Goal: Find specific page/section: Find specific page/section

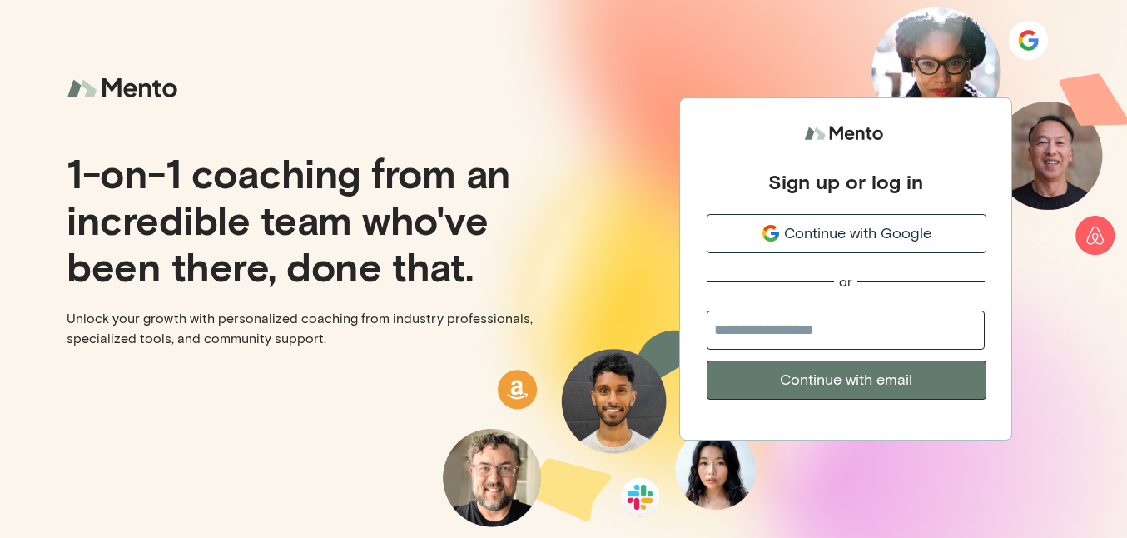
click at [875, 232] on span "Continue with Google" at bounding box center [857, 233] width 147 height 22
click at [875, 231] on span "Continue with Google" at bounding box center [857, 233] width 147 height 22
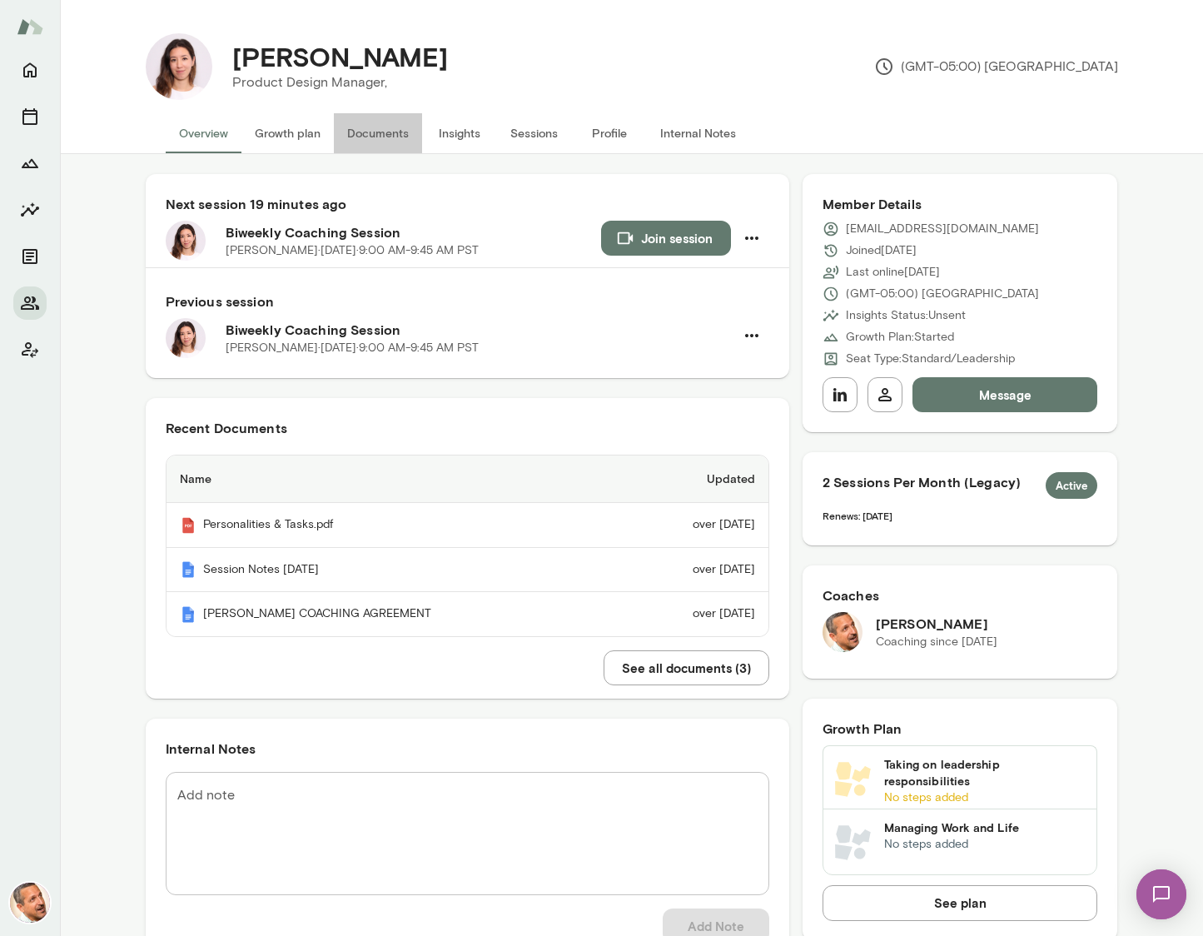
click at [376, 133] on button "Documents" at bounding box center [378, 133] width 88 height 40
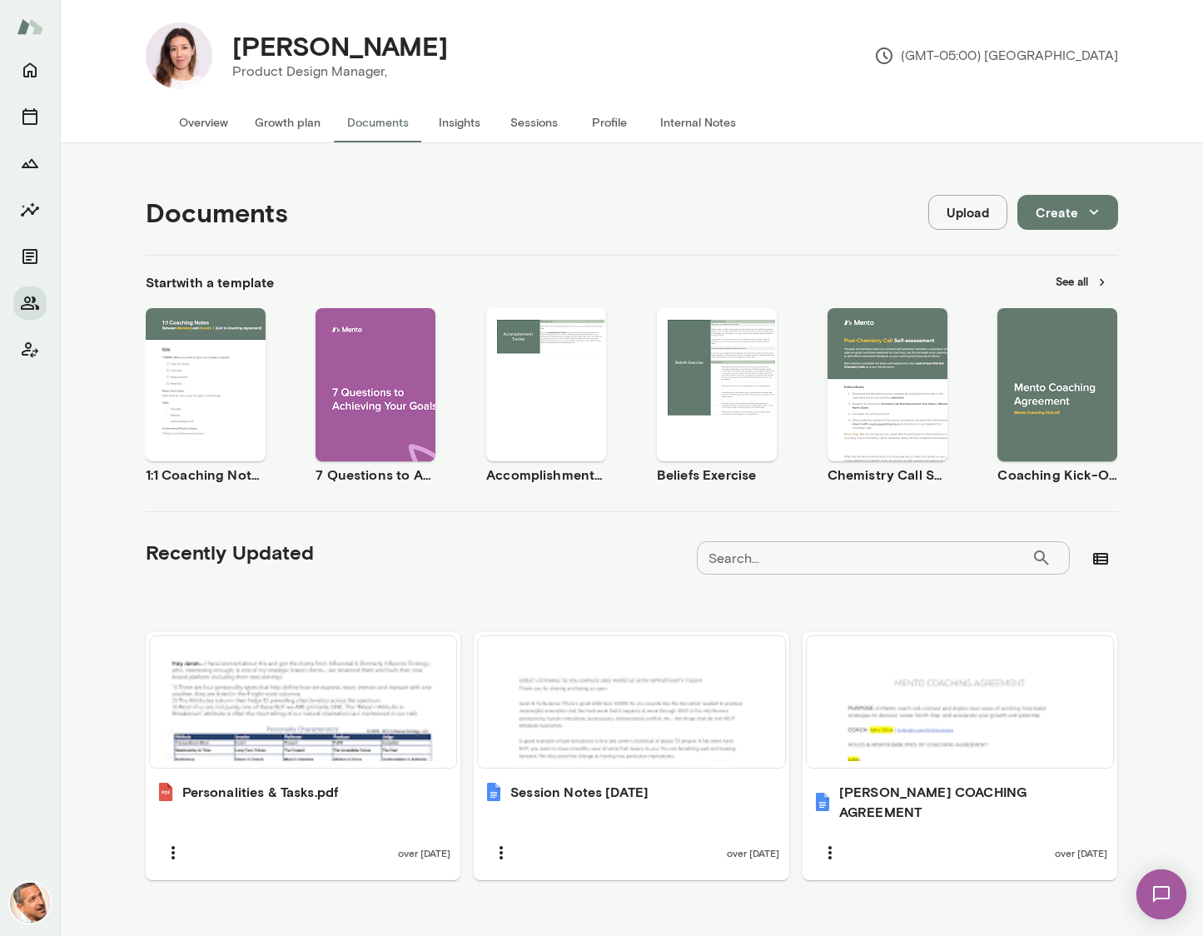
scroll to position [15, 0]
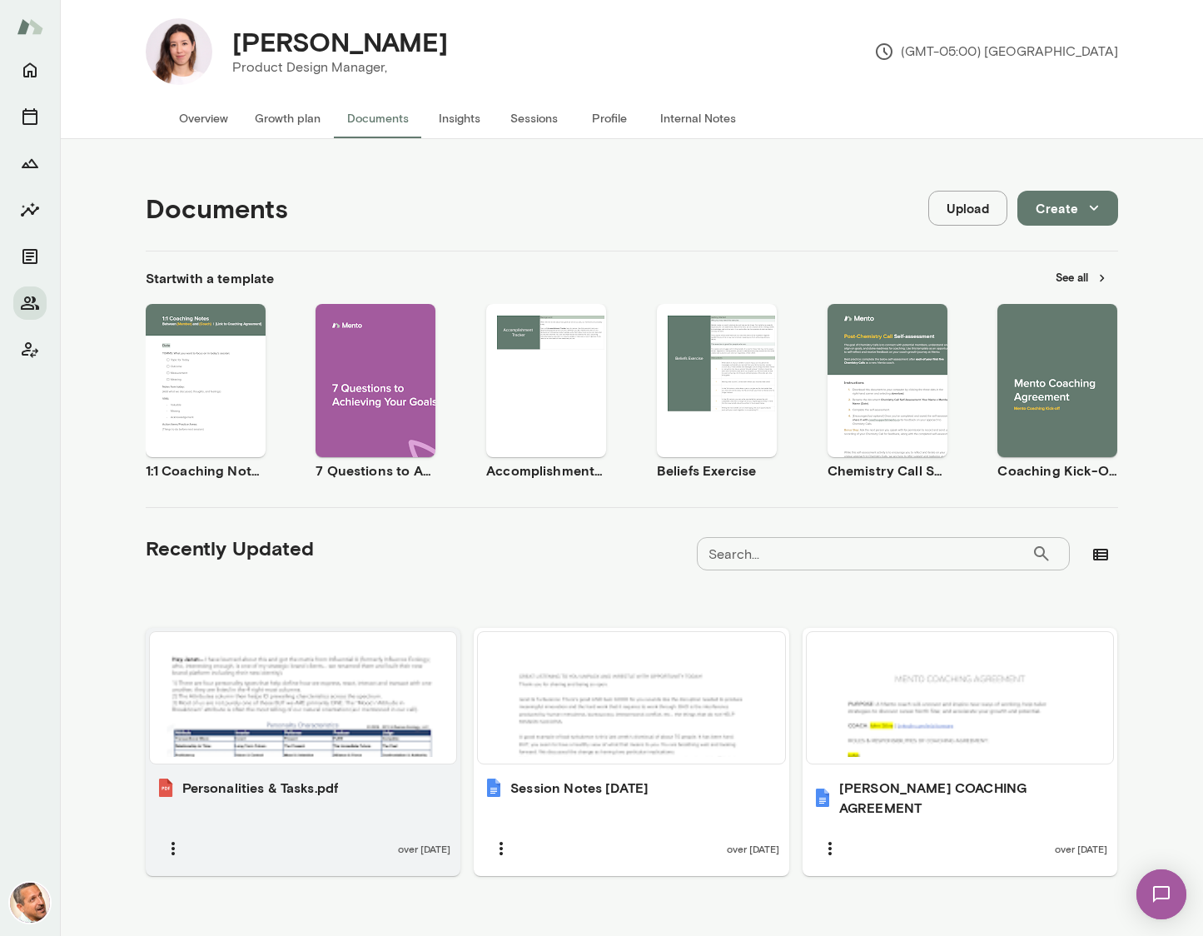
click at [375, 537] on div at bounding box center [303, 697] width 294 height 118
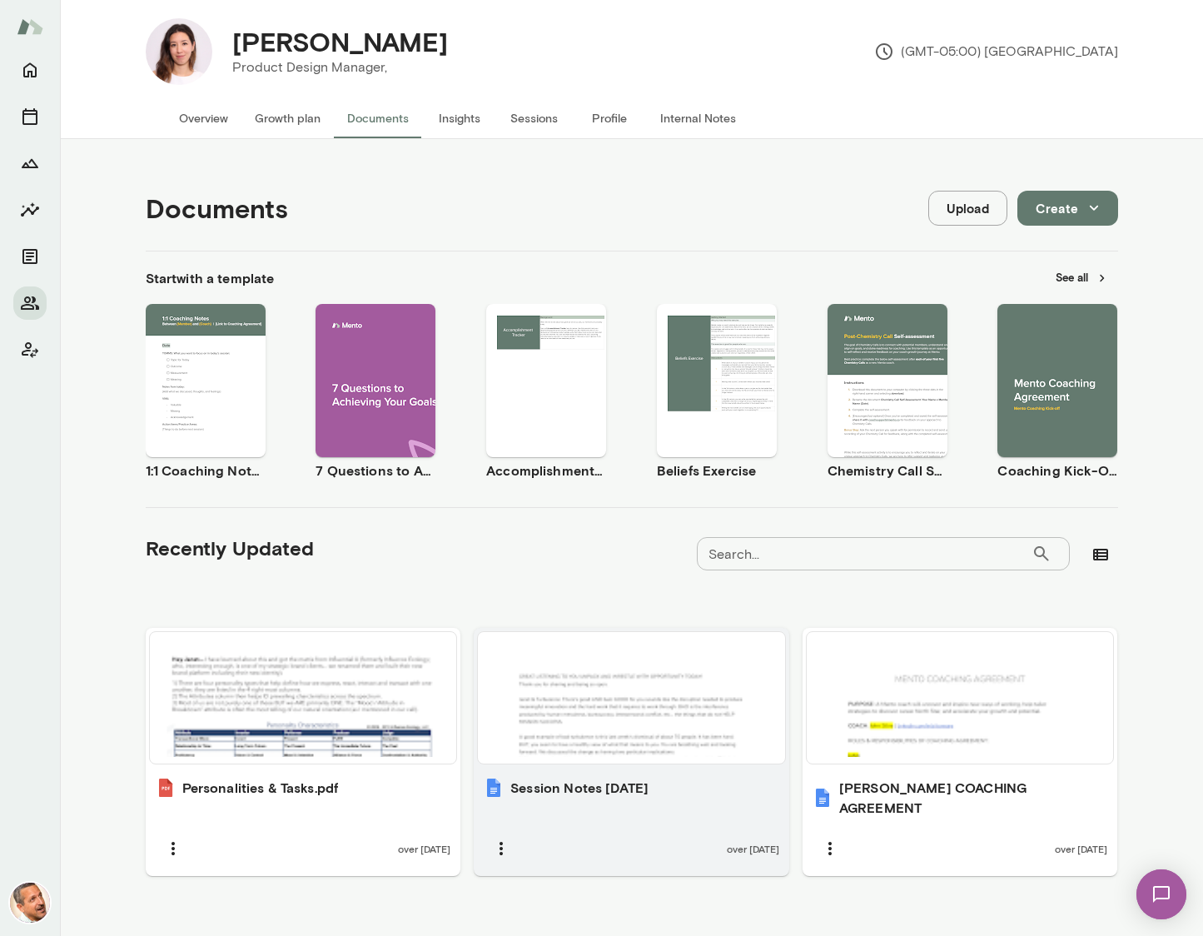
click at [639, 537] on div at bounding box center [631, 697] width 294 height 118
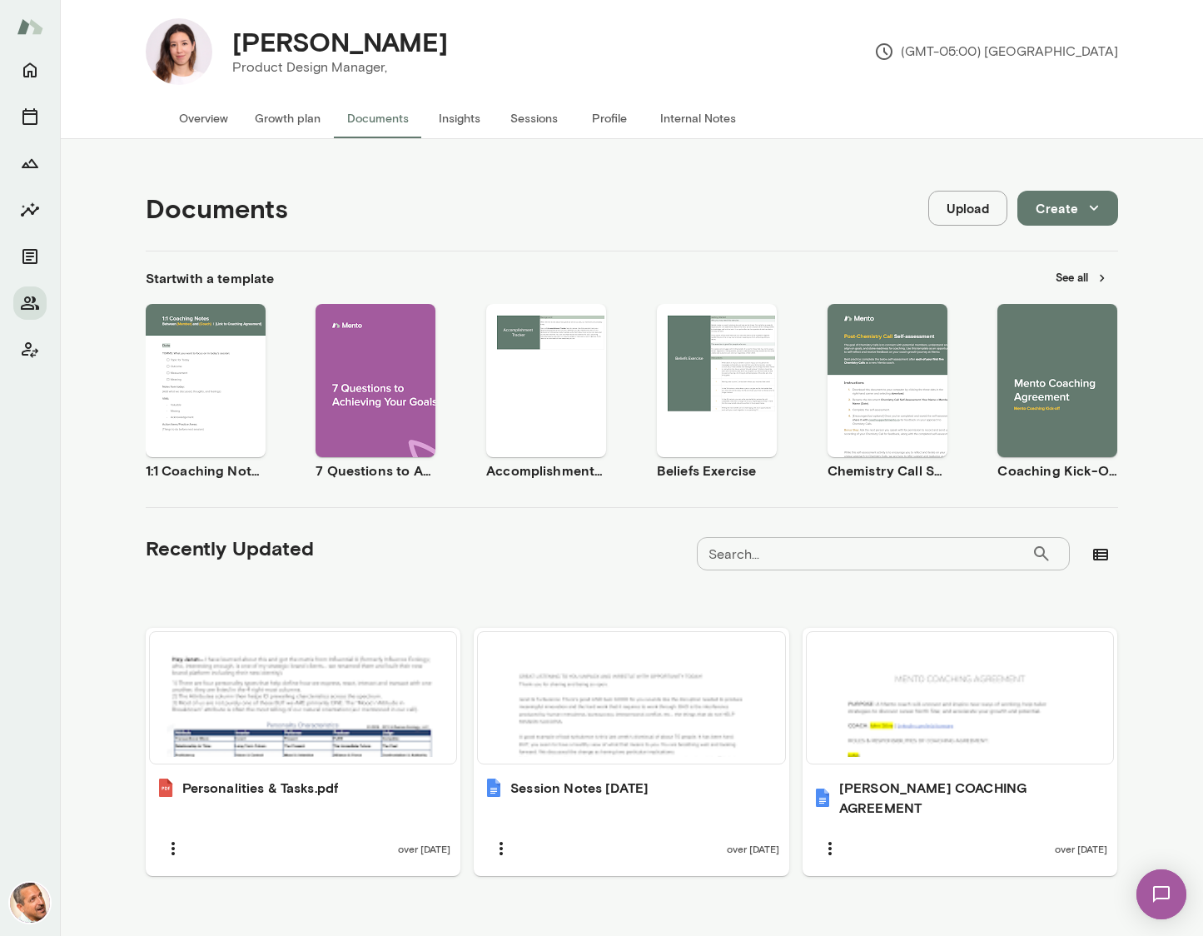
scroll to position [0, 0]
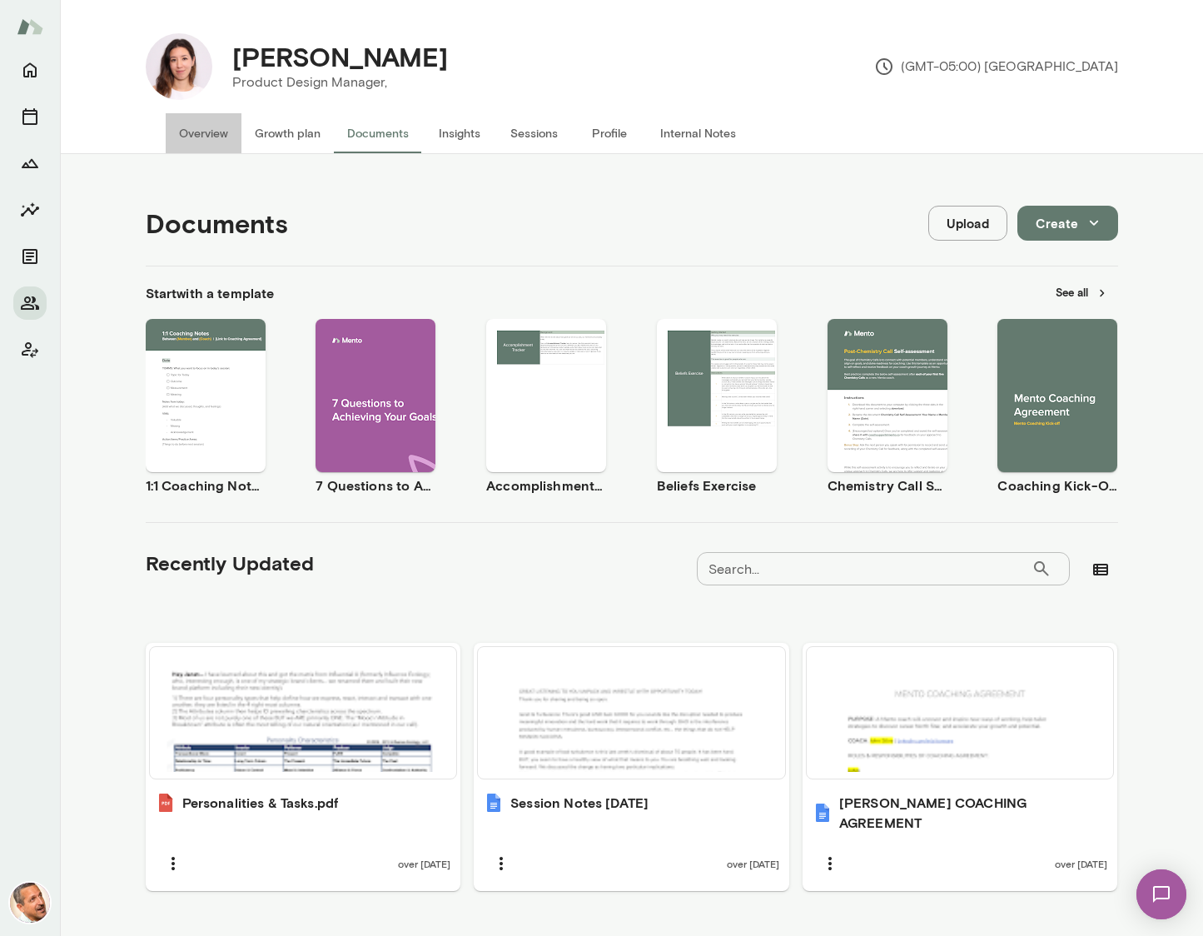
click at [194, 134] on button "Overview" at bounding box center [204, 133] width 76 height 40
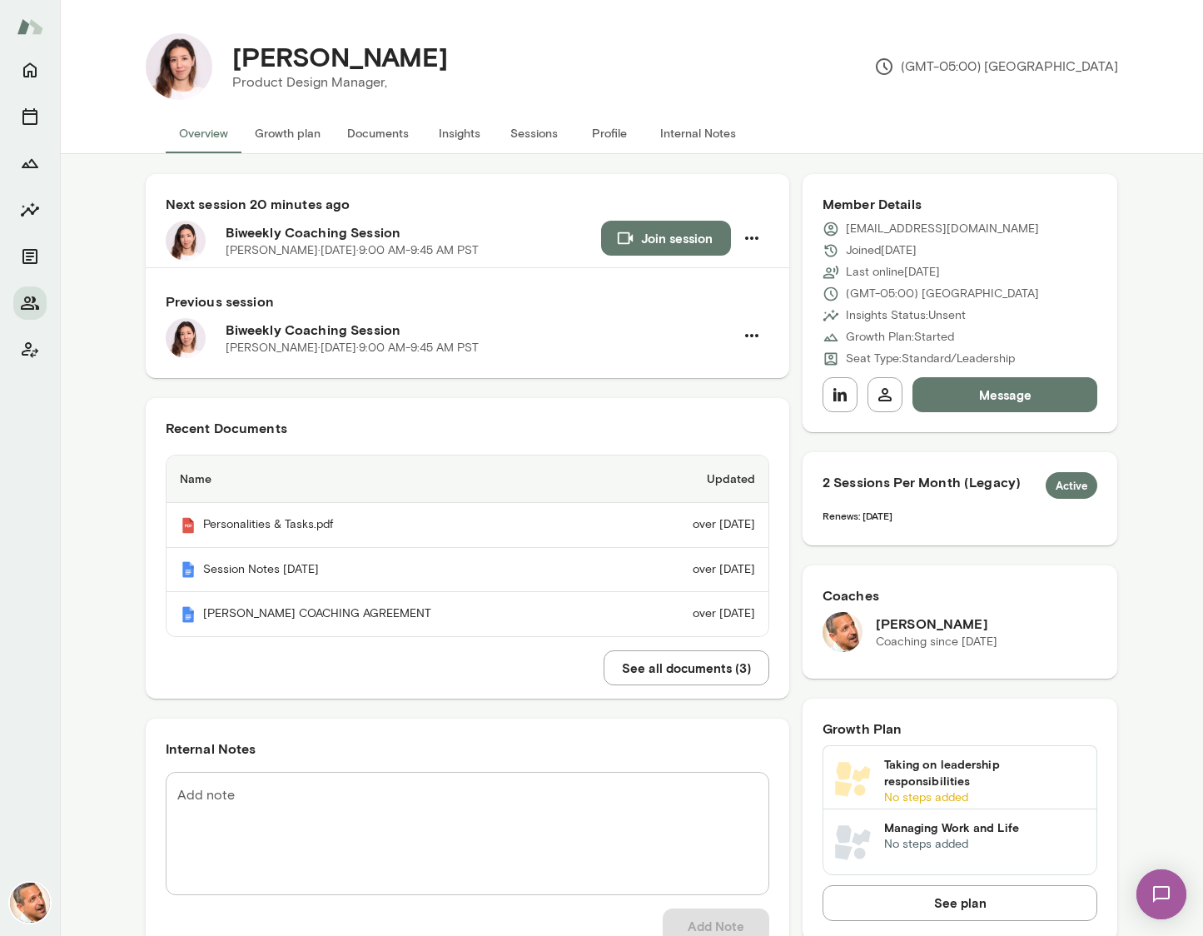
click at [281, 135] on button "Growth plan" at bounding box center [287, 133] width 92 height 40
